Goal: Information Seeking & Learning: Check status

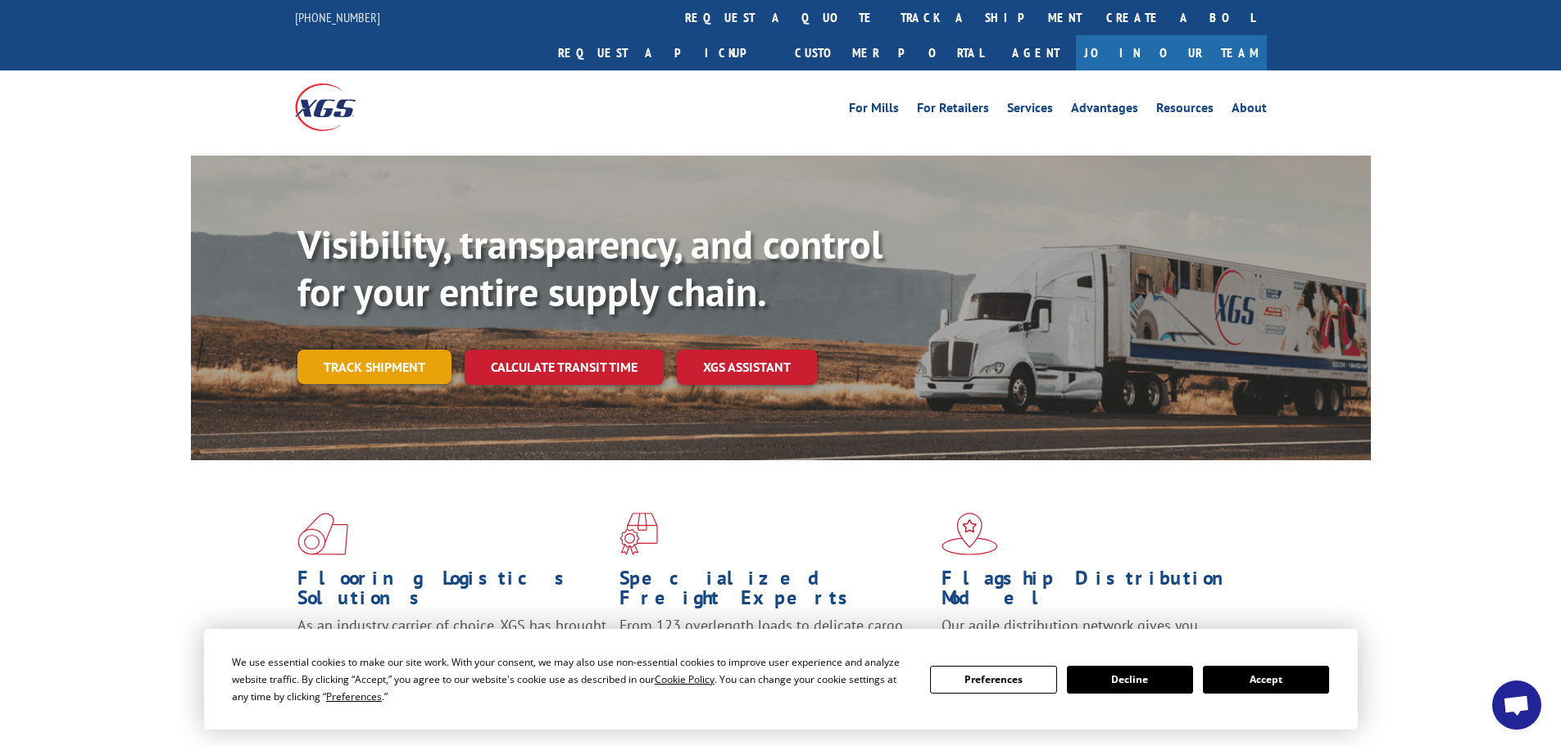
click at [381, 350] on link "Track shipment" at bounding box center [374, 367] width 154 height 34
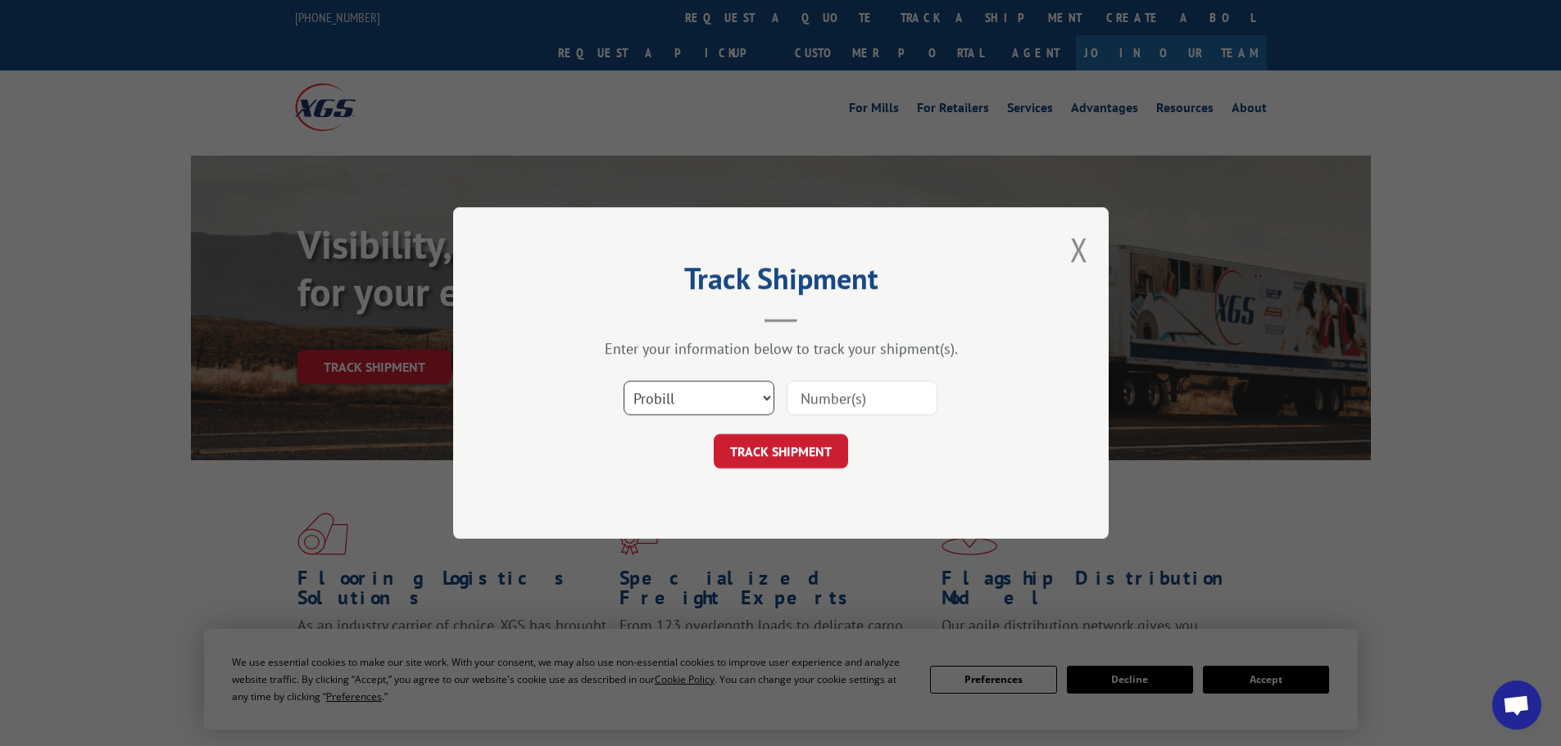
click at [750, 387] on select "Select category... Probill BOL PO" at bounding box center [698, 398] width 151 height 34
select select "bol"
click at [623, 381] on select "Select category... Probill BOL PO" at bounding box center [698, 398] width 151 height 34
click at [838, 401] on input at bounding box center [861, 398] width 151 height 34
paste input "6009802"
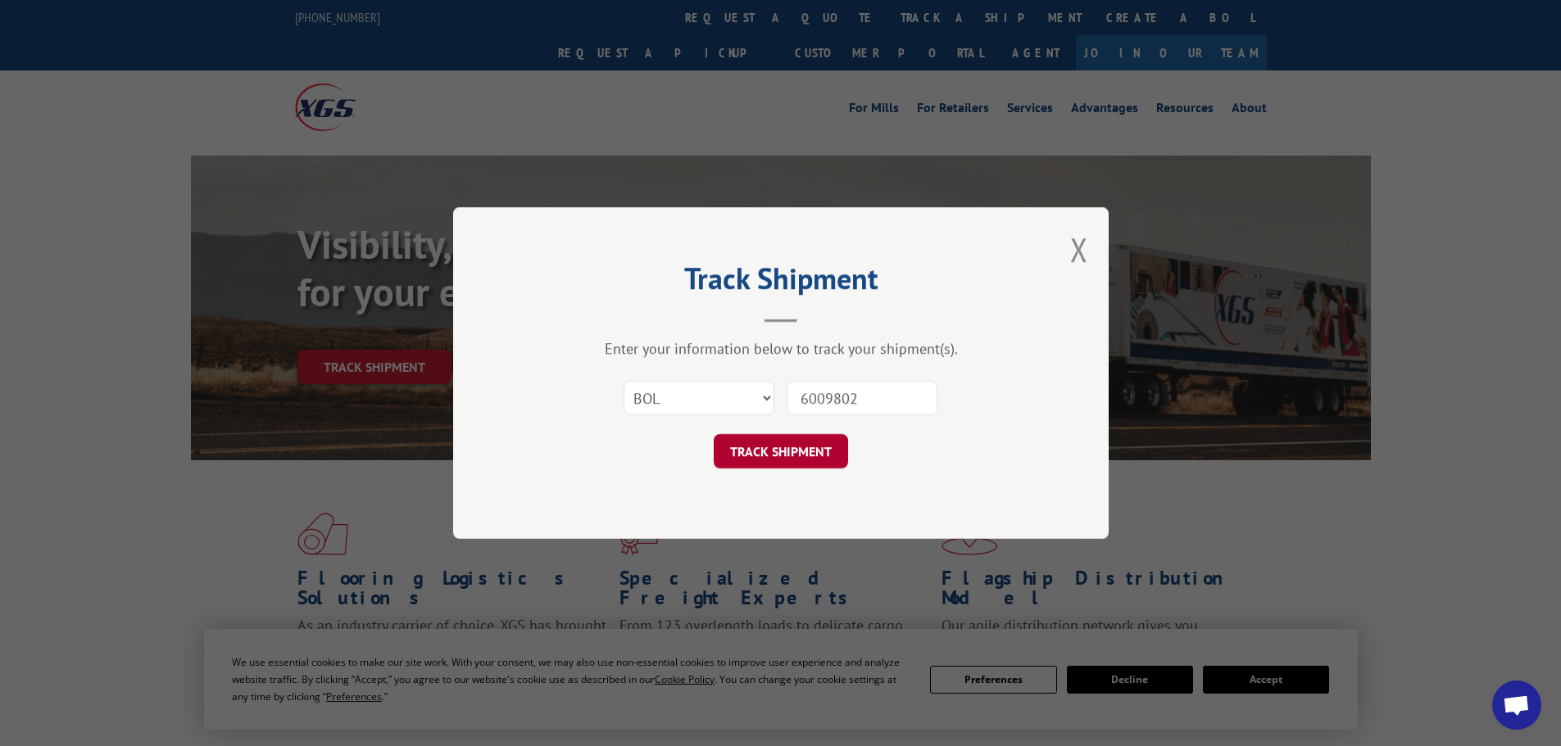
type input "6009802"
click at [754, 456] on button "TRACK SHIPMENT" at bounding box center [781, 451] width 134 height 34
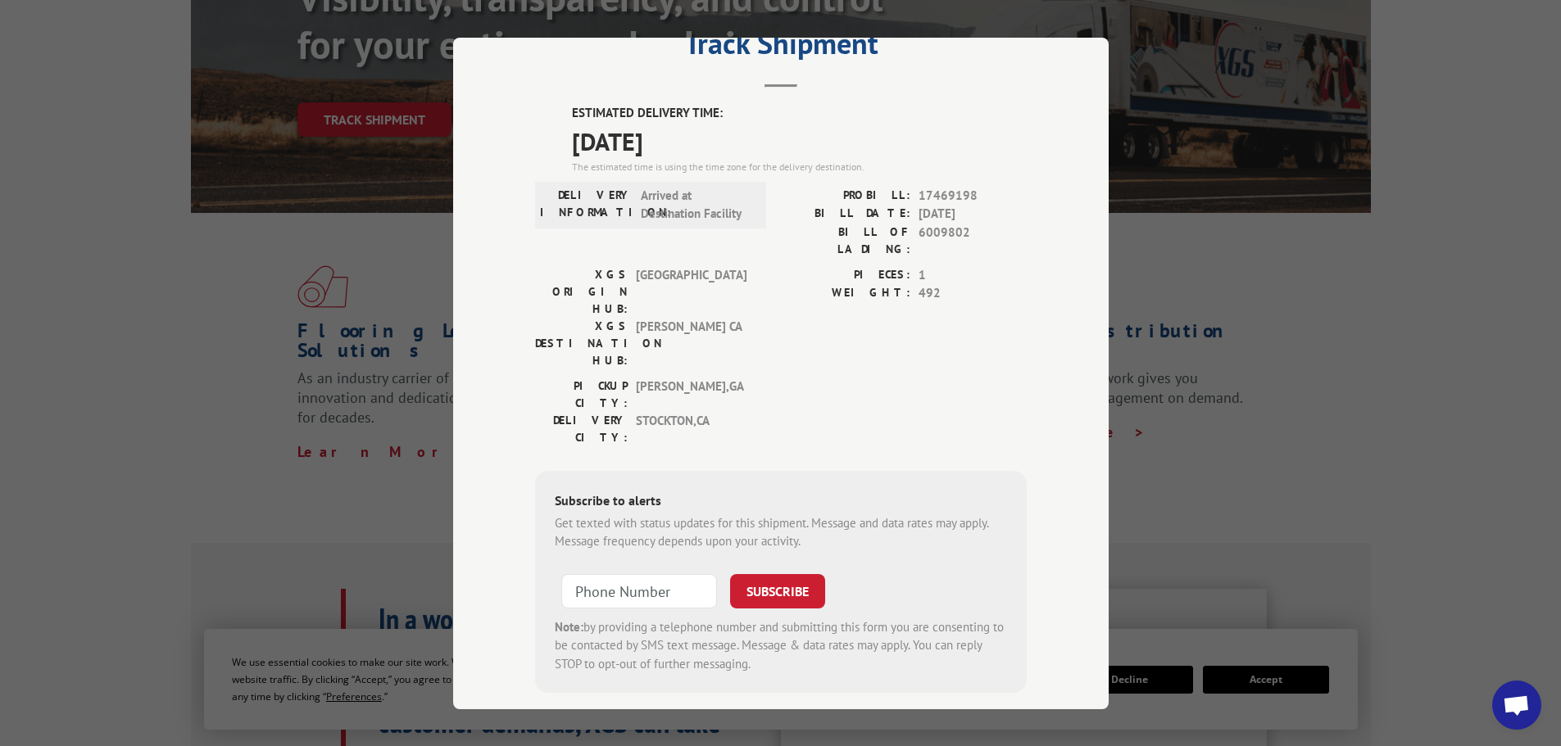
scroll to position [246, 0]
click at [385, 468] on div "Track Shipment ESTIMATED DELIVERY TIME: [DATE] The estimated time is using the …" at bounding box center [780, 373] width 1561 height 746
click at [1177, 312] on div "Track Shipment ESTIMATED DELIVERY TIME: [DATE] The estimated time is using the …" at bounding box center [780, 373] width 1561 height 746
click at [1150, 239] on div "Track Shipment ESTIMATED DELIVERY TIME: [DATE] The estimated time is using the …" at bounding box center [780, 373] width 1561 height 746
click at [848, 284] on label "WEIGHT:" at bounding box center [845, 293] width 129 height 19
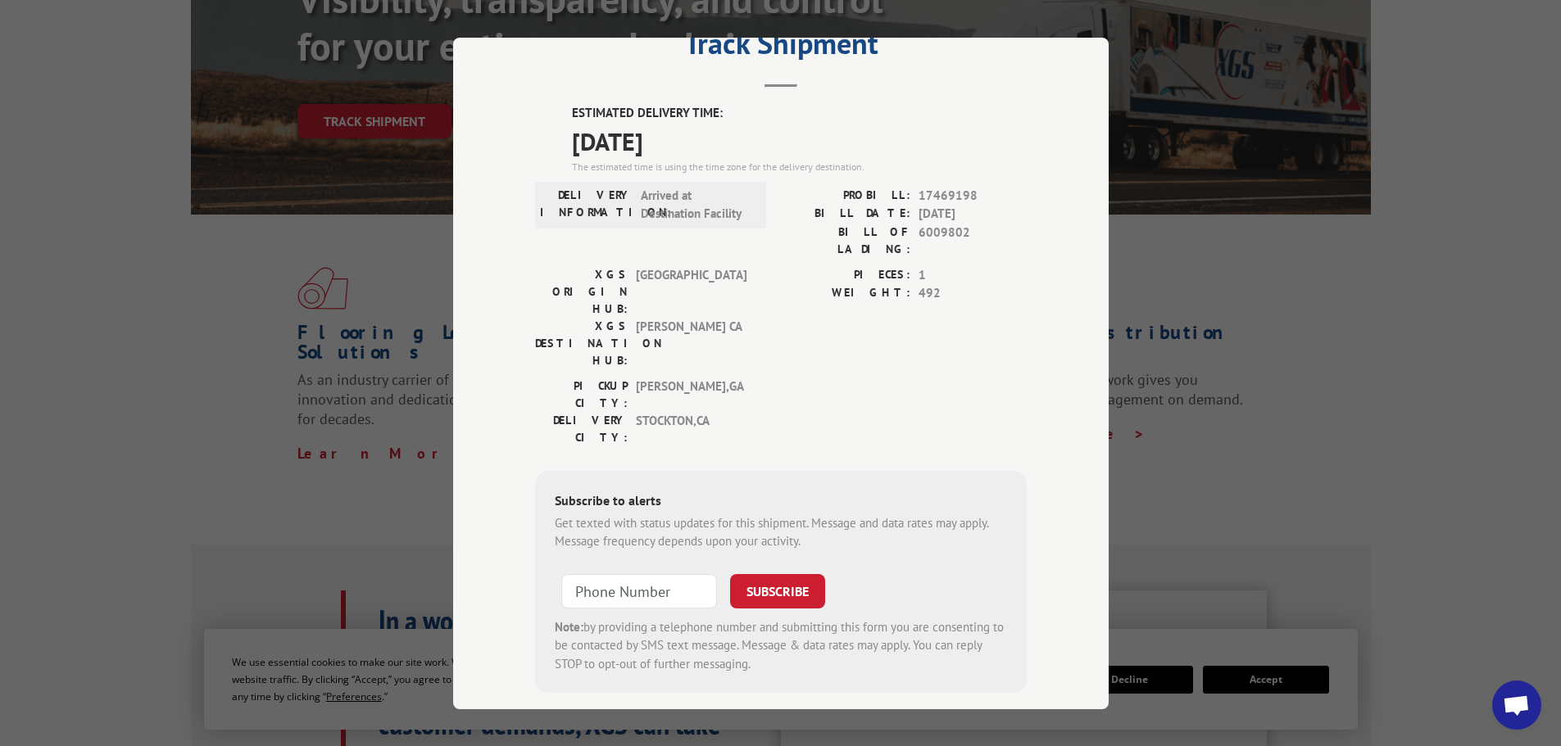
click at [818, 156] on span "[DATE]" at bounding box center [799, 140] width 455 height 37
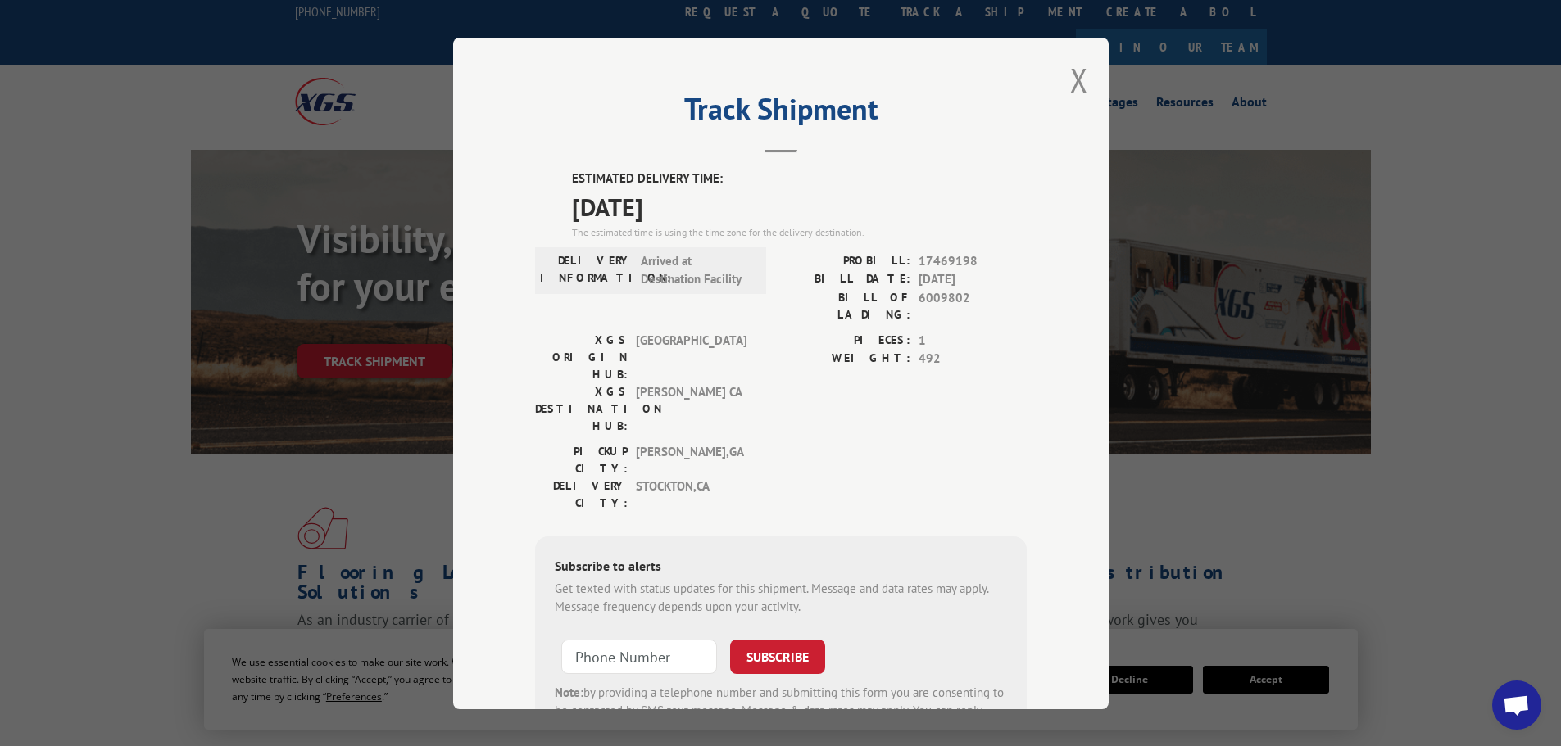
scroll to position [0, 0]
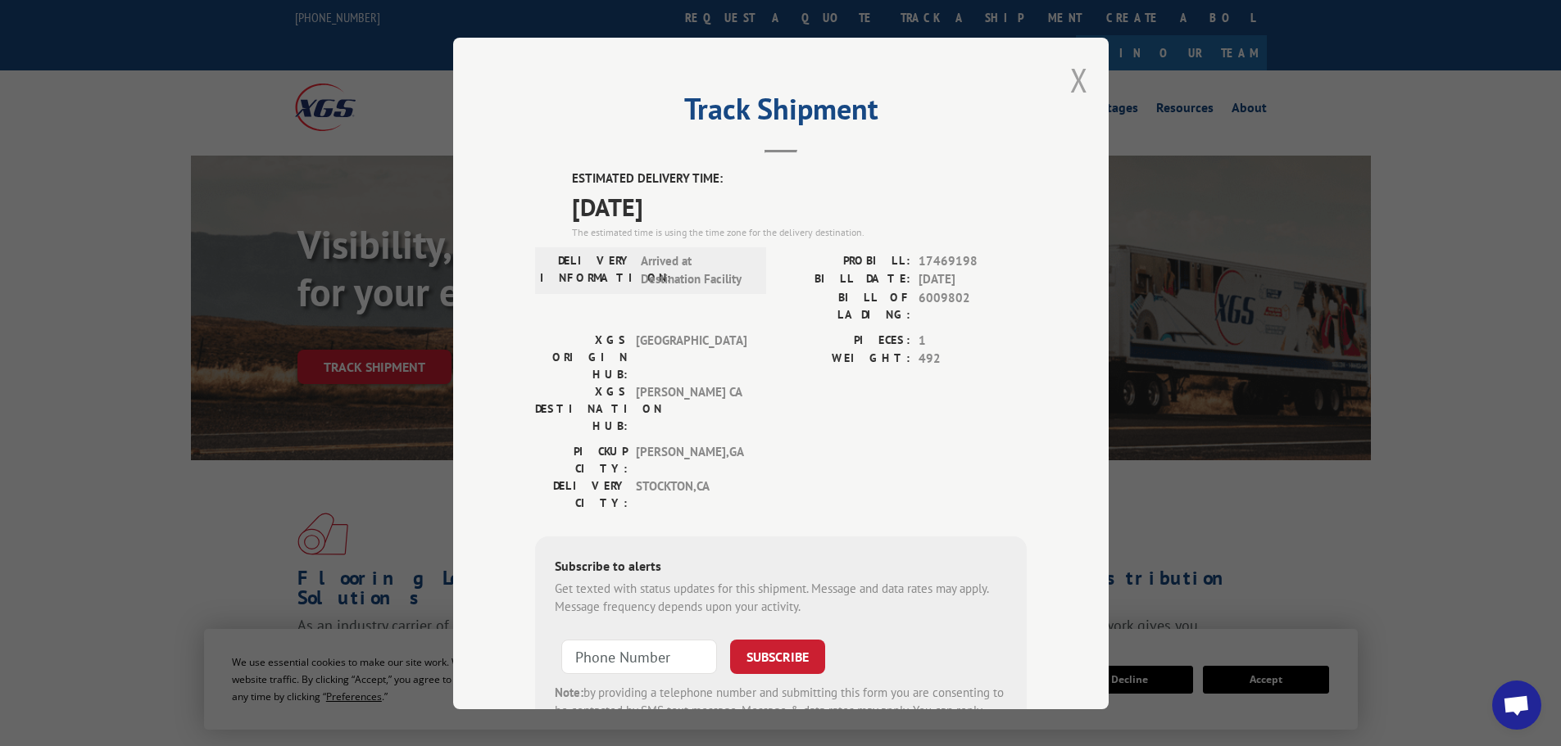
click at [1072, 83] on button "Close modal" at bounding box center [1079, 79] width 18 height 43
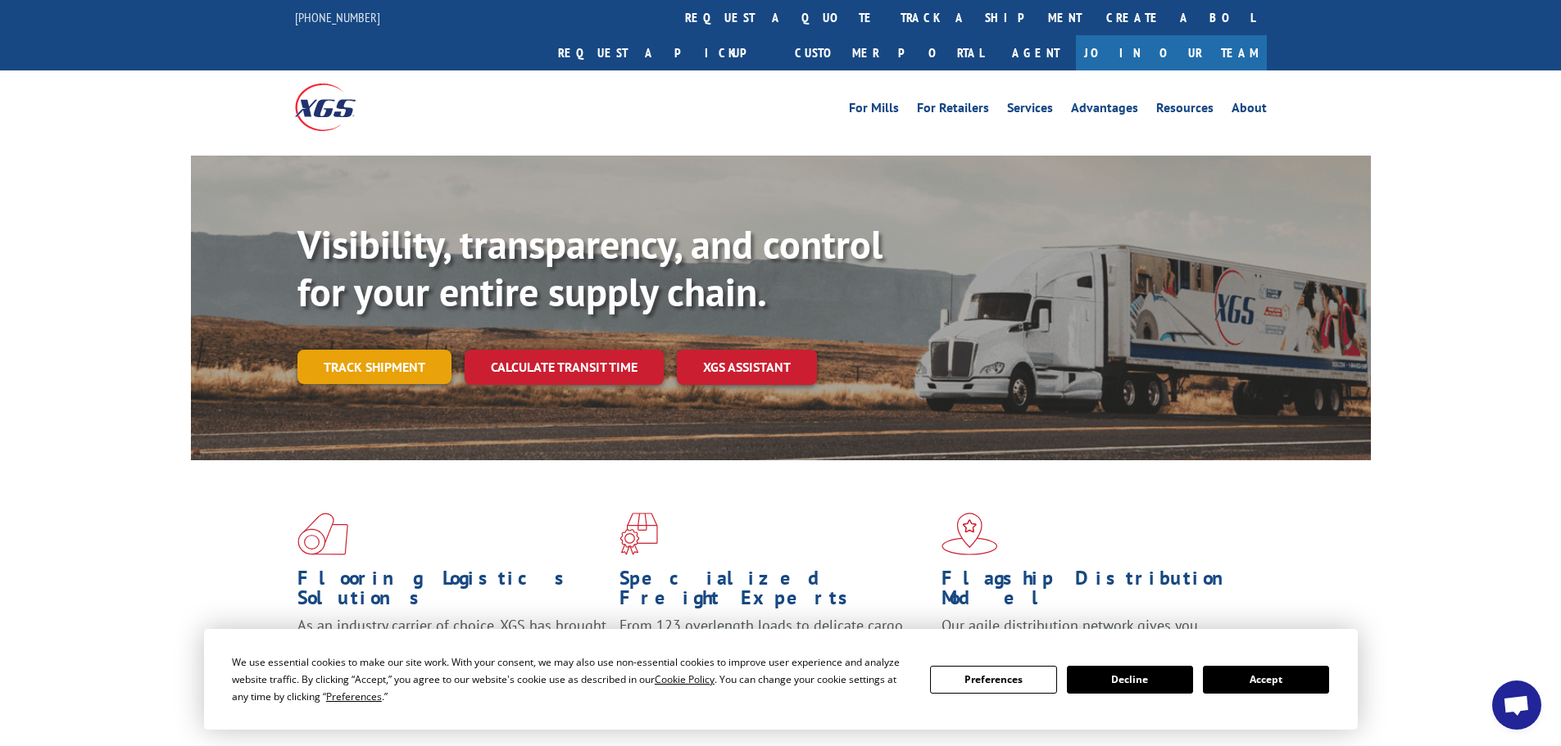
click at [351, 350] on link "Track shipment" at bounding box center [374, 367] width 154 height 34
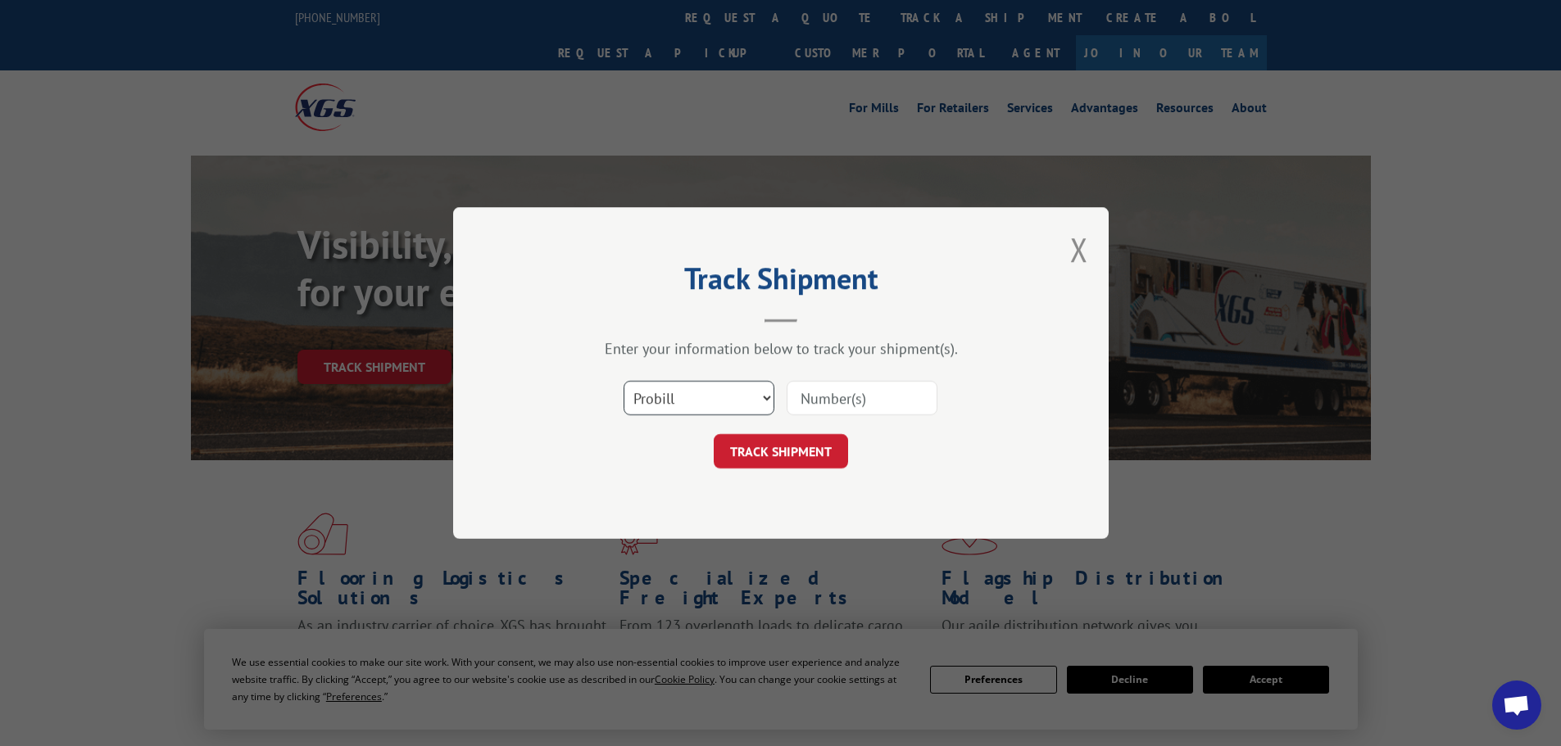
click at [762, 396] on select "Select category... Probill BOL PO" at bounding box center [698, 398] width 151 height 34
select select "bol"
click at [623, 381] on select "Select category... Probill BOL PO" at bounding box center [698, 398] width 151 height 34
click at [845, 400] on input at bounding box center [861, 398] width 151 height 34
paste input "6009802"
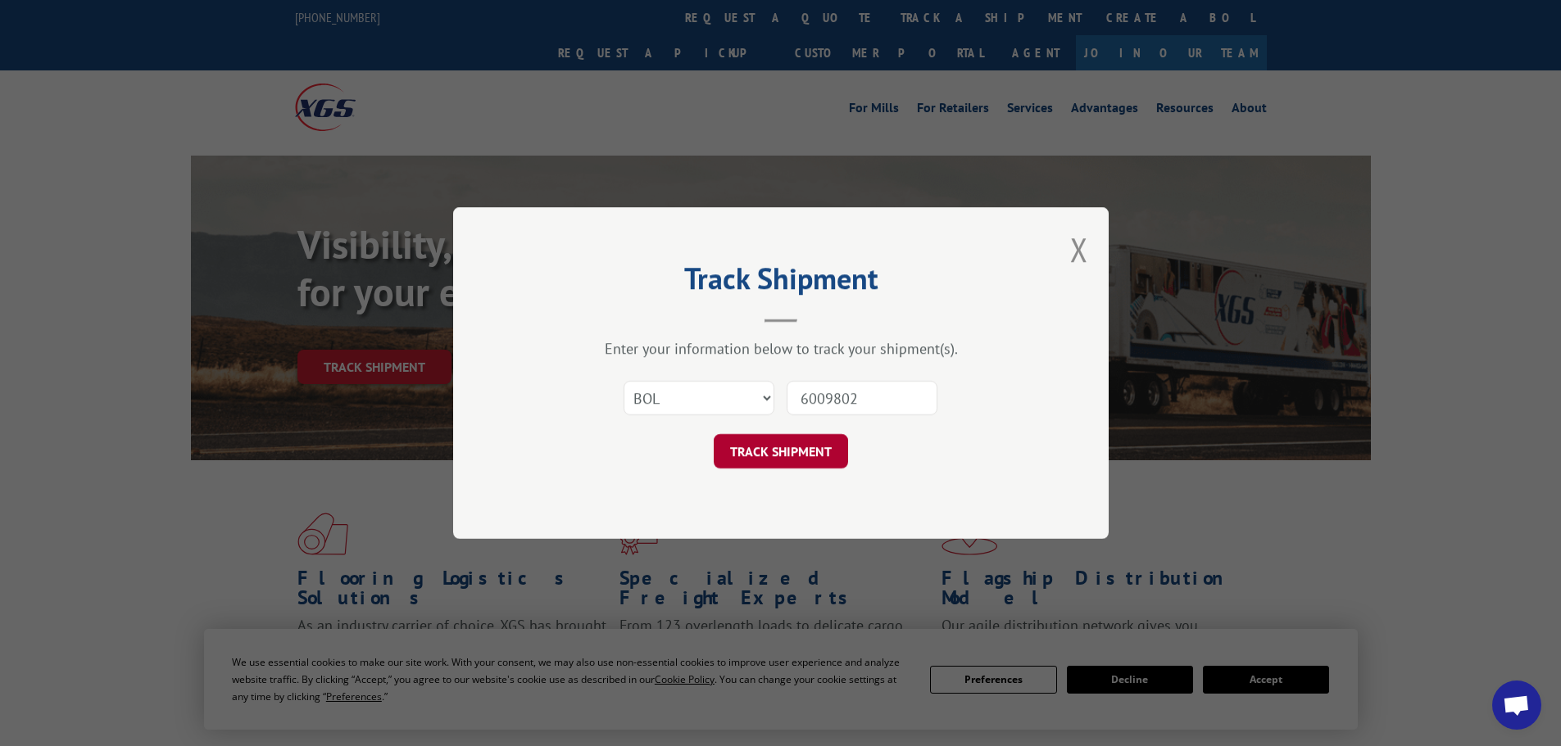
type input "6009802"
click at [775, 463] on button "TRACK SHIPMENT" at bounding box center [781, 451] width 134 height 34
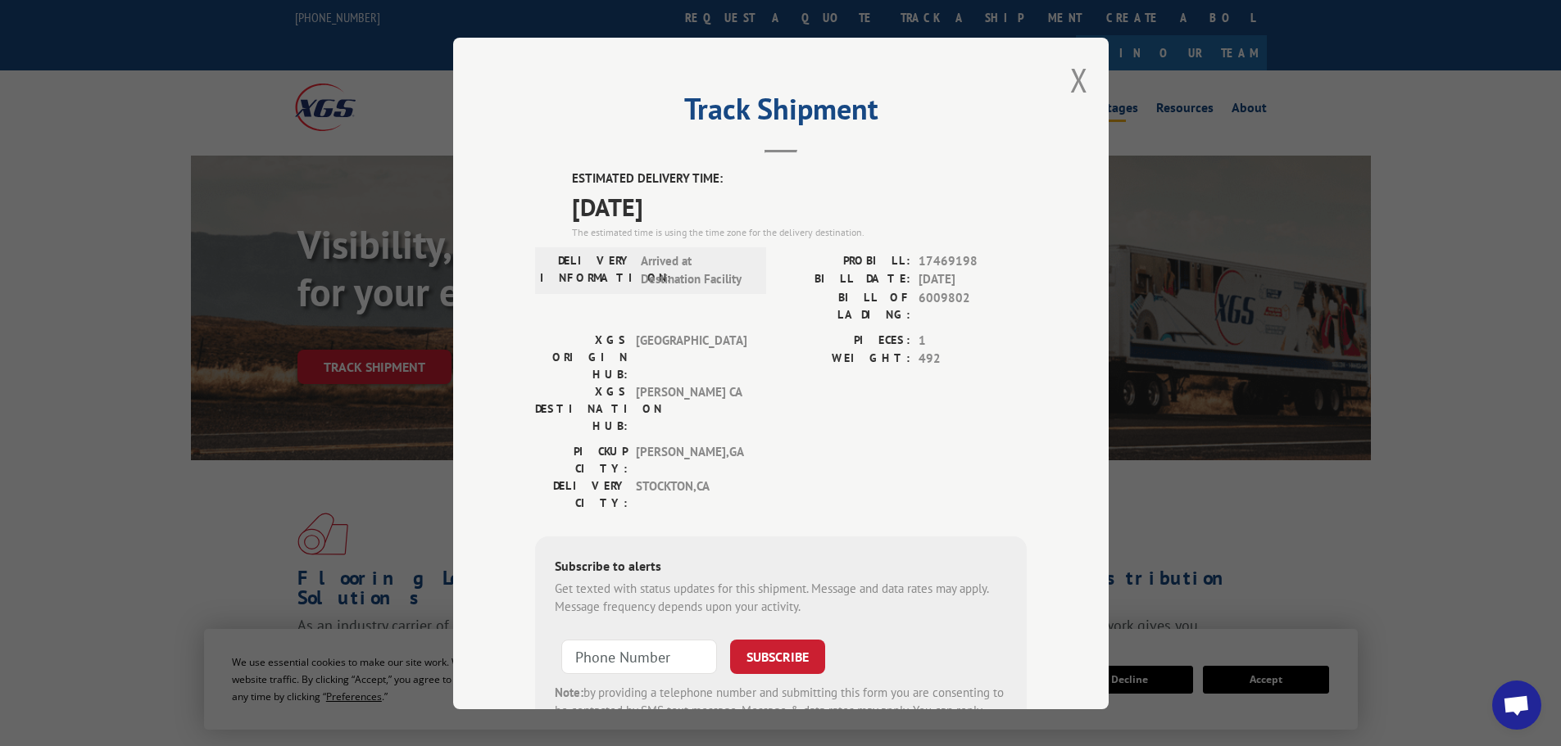
drag, startPoint x: 1069, startPoint y: 81, endPoint x: 1100, endPoint y: 78, distance: 31.3
click at [1076, 82] on button "Close modal" at bounding box center [1079, 79] width 18 height 43
